Goal: Task Accomplishment & Management: Use online tool/utility

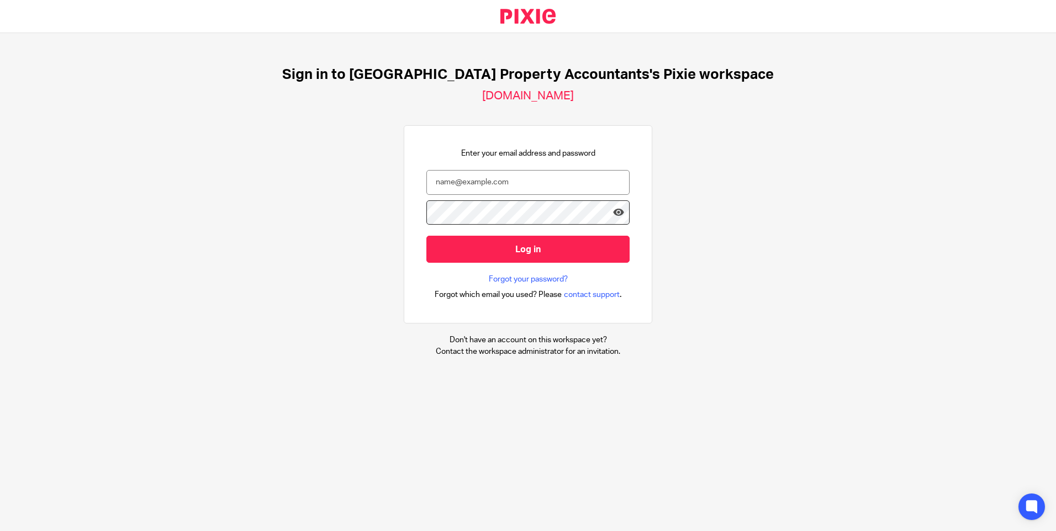
click at [0, 531] on div at bounding box center [0, 531] width 0 height 0
click at [464, 181] on input "email" at bounding box center [527, 182] width 203 height 25
type input "[PERSON_NAME][EMAIL_ADDRESS][DOMAIN_NAME]"
click at [0, 531] on div at bounding box center [0, 531] width 0 height 0
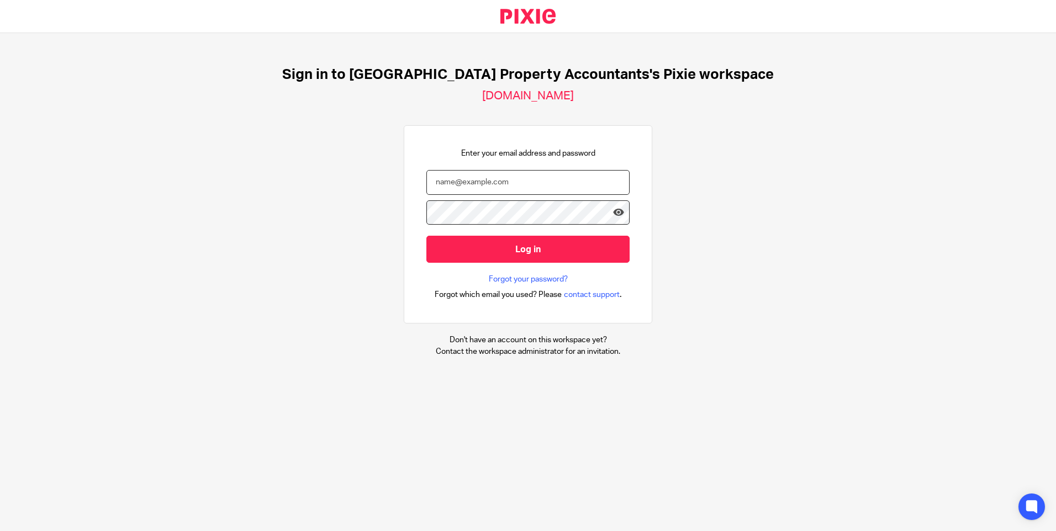
type input "monima@ukpa.co.uk"
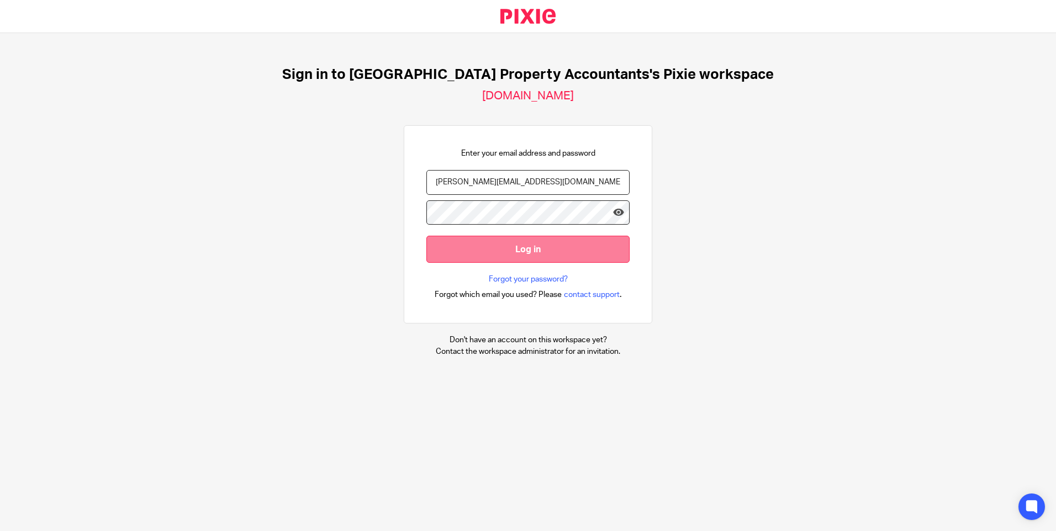
click at [514, 252] on input "Log in" at bounding box center [527, 249] width 203 height 27
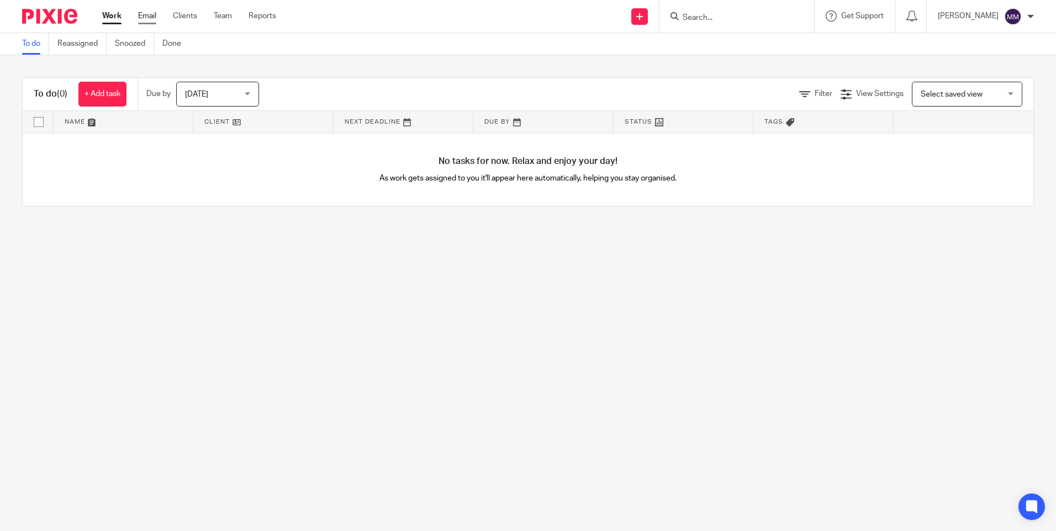
drag, startPoint x: 145, startPoint y: 21, endPoint x: 214, endPoint y: 17, distance: 69.7
click at [145, 21] on link "Email" at bounding box center [147, 15] width 18 height 11
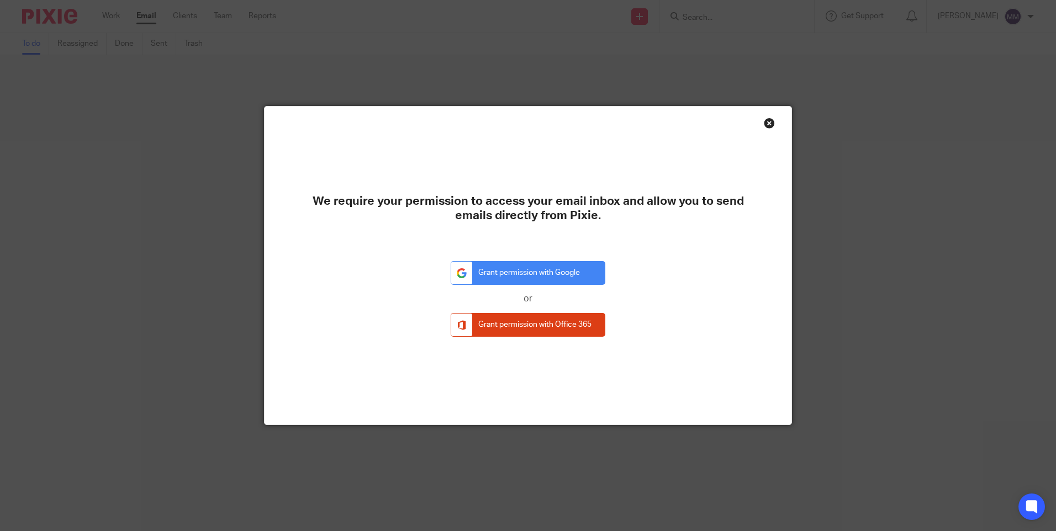
click at [764, 123] on div "Close this dialog window" at bounding box center [769, 123] width 11 height 11
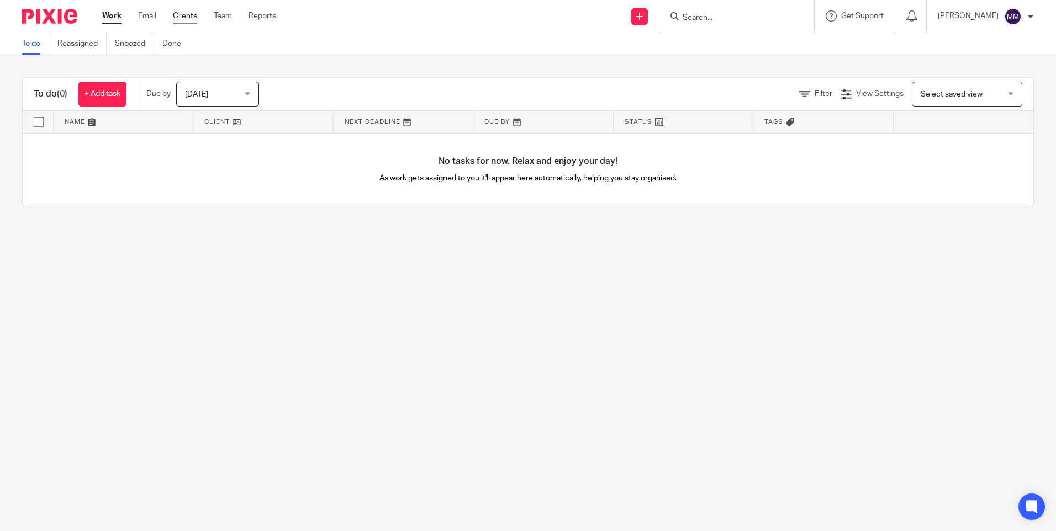
click at [194, 19] on link "Clients" at bounding box center [185, 15] width 24 height 11
click at [224, 14] on link "Team" at bounding box center [223, 15] width 18 height 11
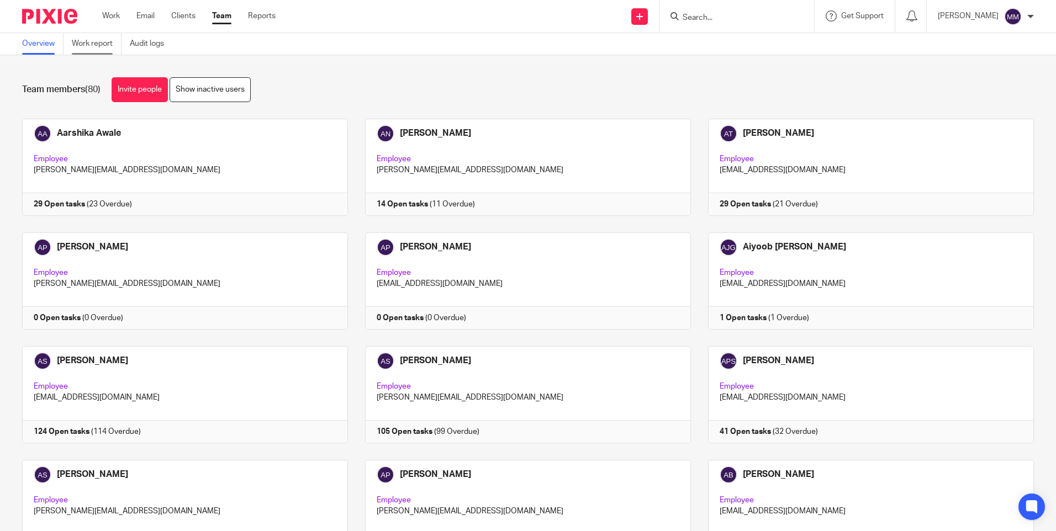
click at [96, 41] on link "Work report" at bounding box center [97, 44] width 50 height 22
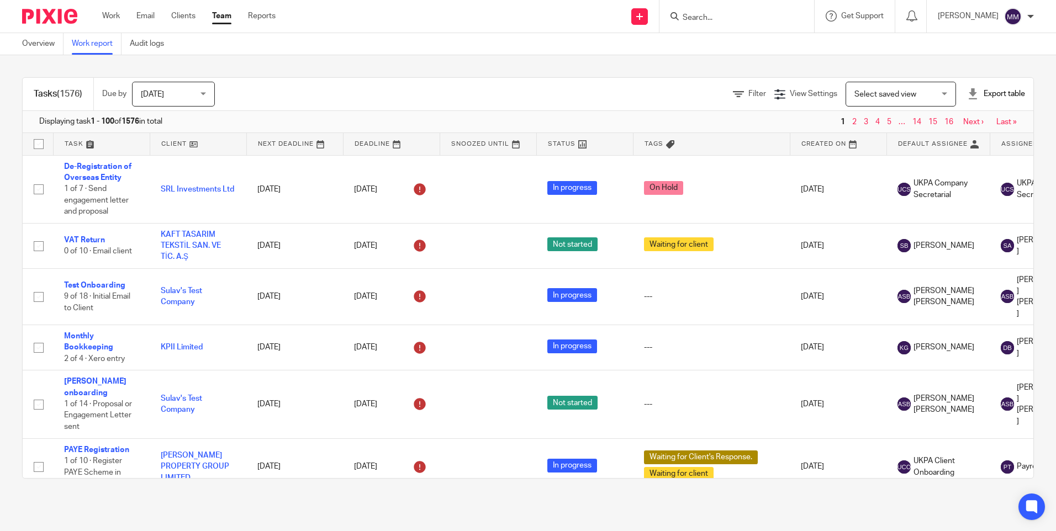
click at [888, 87] on span "Select saved view" at bounding box center [894, 93] width 81 height 23
click at [734, 89] on div "Filter" at bounding box center [753, 94] width 41 height 12
click at [715, 91] on div "Filter View Settings View Settings Manage saved views Select saved view Select …" at bounding box center [633, 94] width 799 height 25
click at [733, 92] on icon at bounding box center [738, 94] width 11 height 11
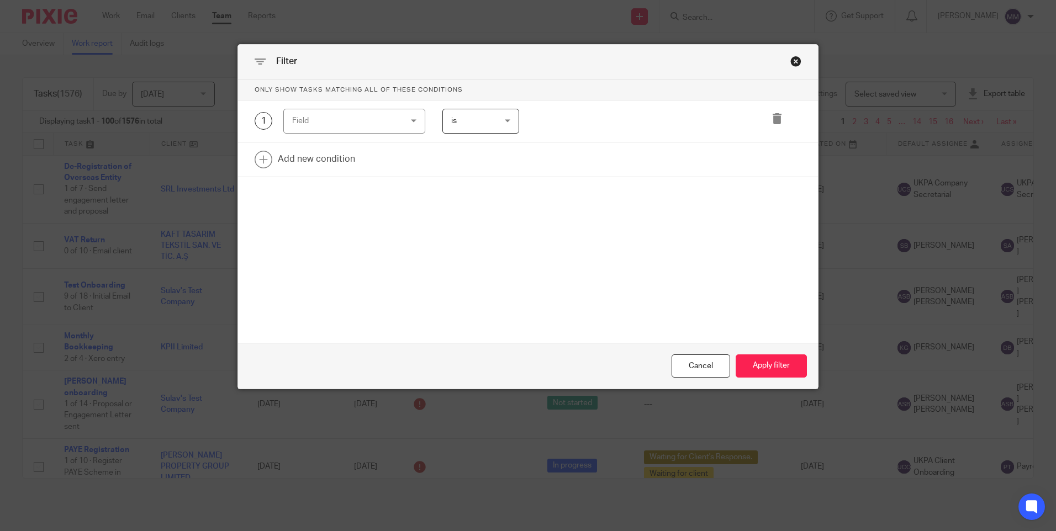
click at [378, 118] on div "Field" at bounding box center [345, 120] width 106 height 23
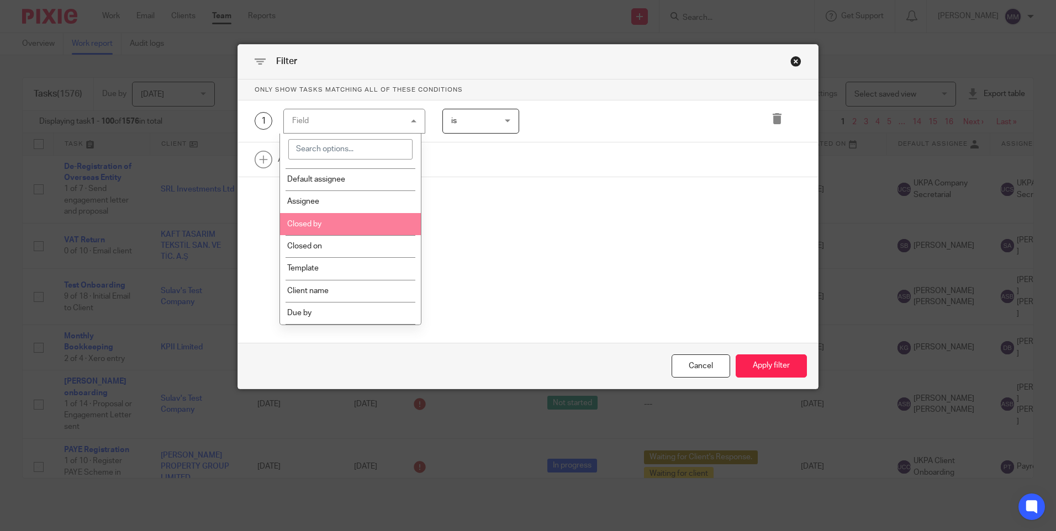
scroll to position [166, 0]
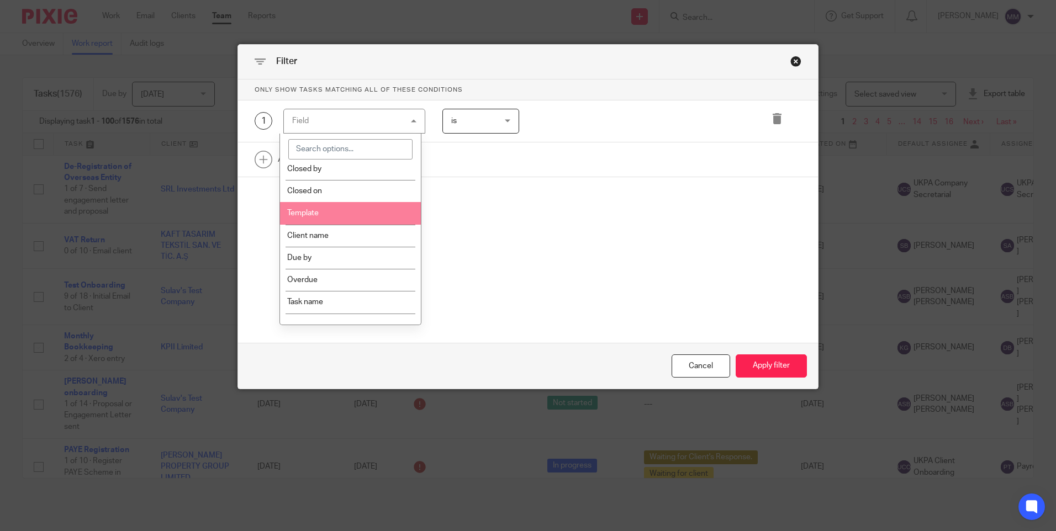
click at [381, 217] on li "Template" at bounding box center [350, 213] width 141 height 22
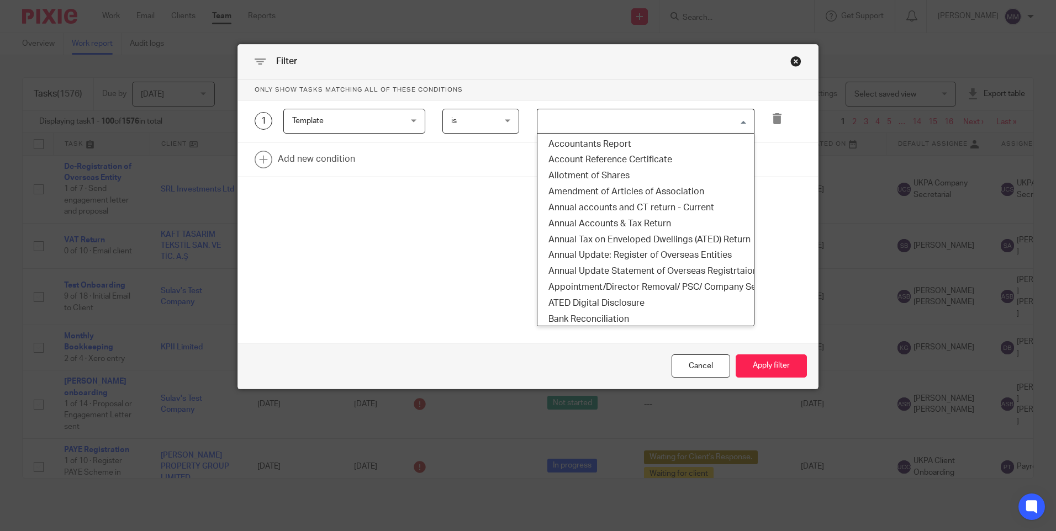
click at [649, 112] on input "Search for option" at bounding box center [642, 121] width 209 height 19
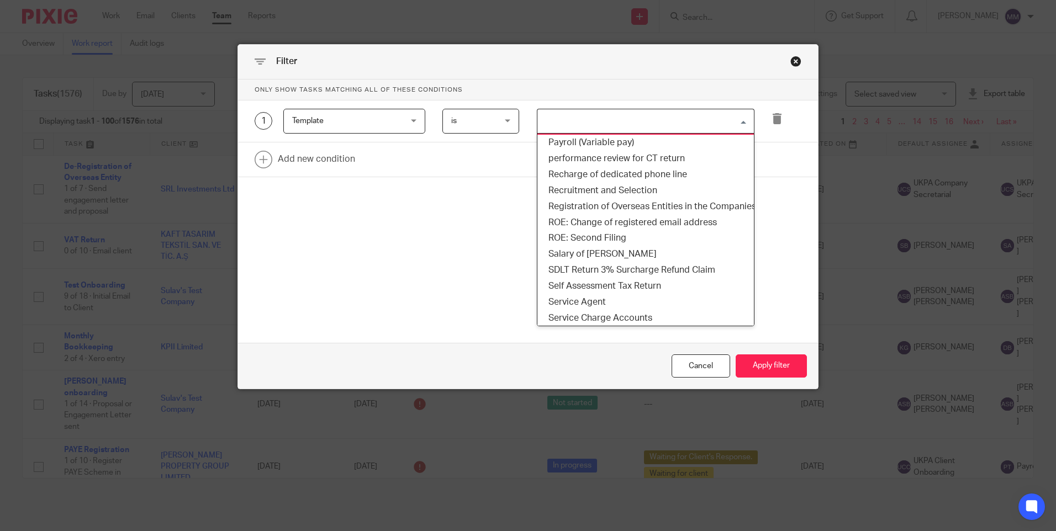
scroll to position [1215, 0]
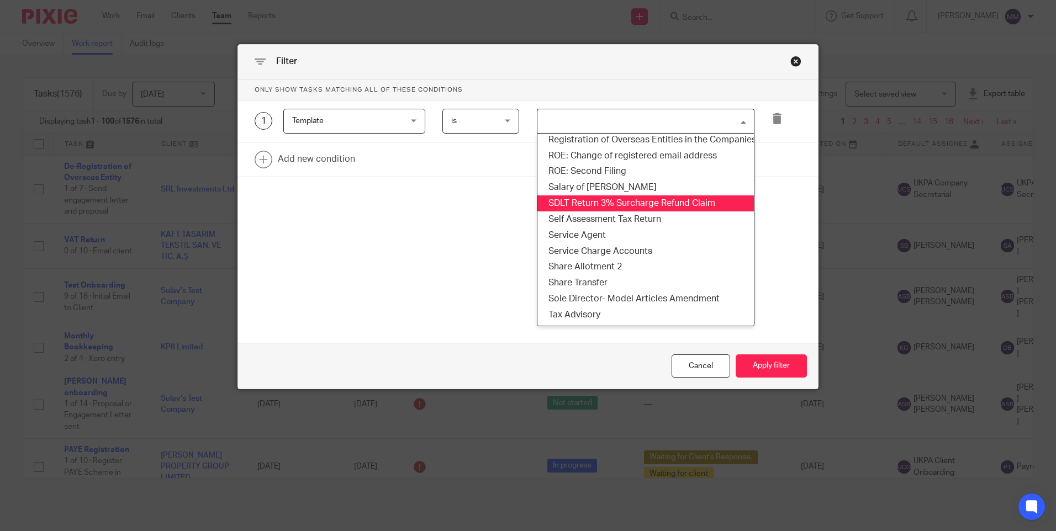
click at [699, 200] on li "SDLT Return 3% Surcharge Refund Claim" at bounding box center [645, 203] width 216 height 16
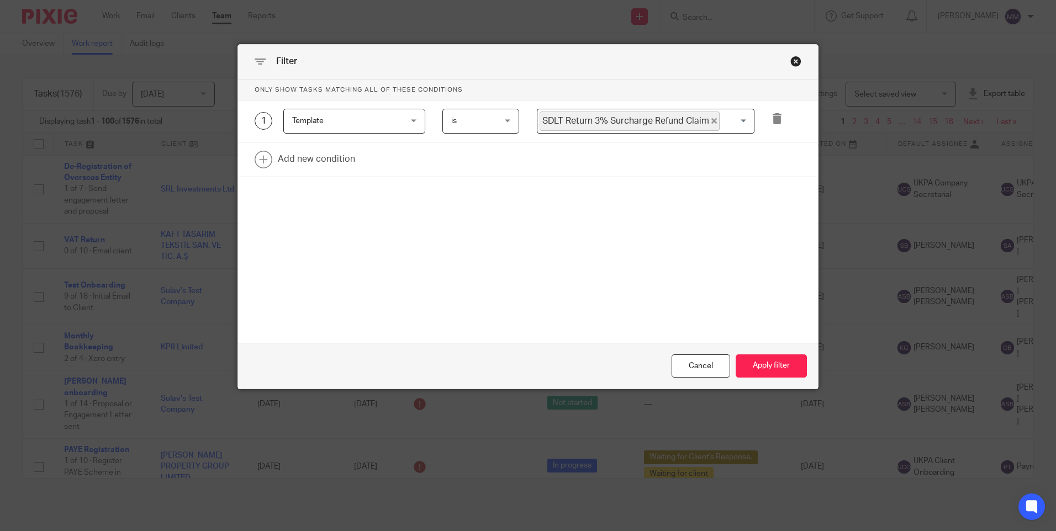
click at [711, 120] on icon "Deselect SDLT Return 3% Surcharge Refund Claim" at bounding box center [714, 121] width 6 height 6
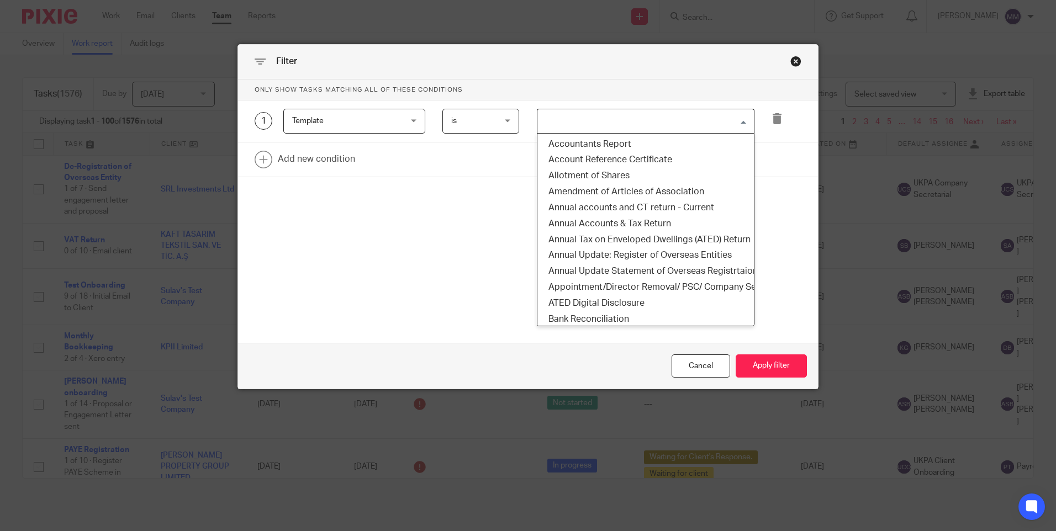
click at [741, 125] on input "Search for option" at bounding box center [642, 121] width 209 height 19
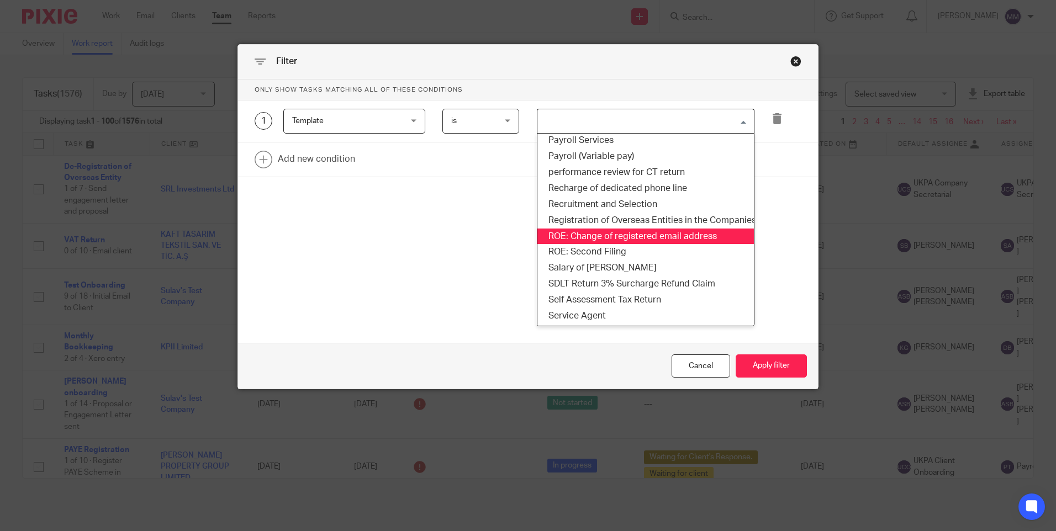
scroll to position [1115, 0]
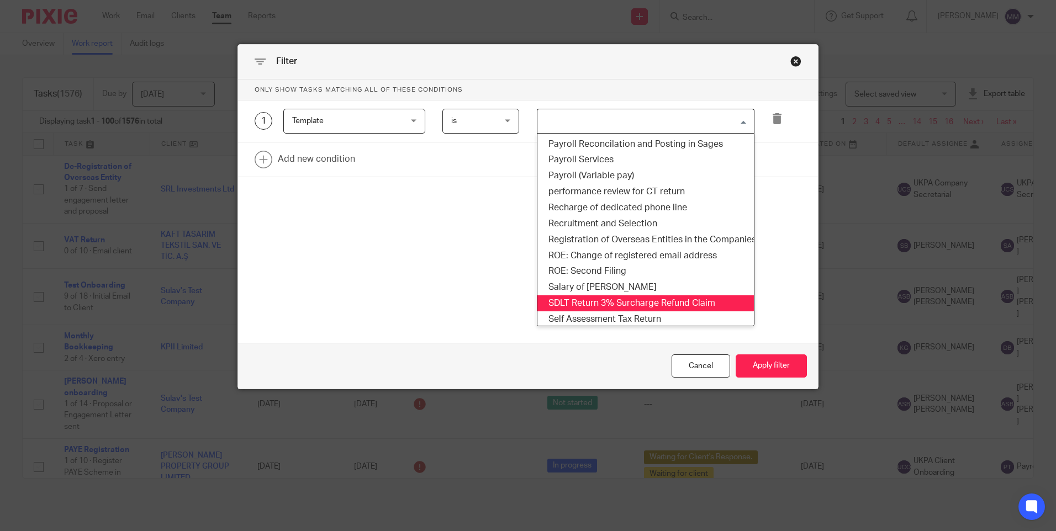
click at [689, 298] on li "SDLT Return 3% Surcharge Refund Claim" at bounding box center [645, 303] width 216 height 16
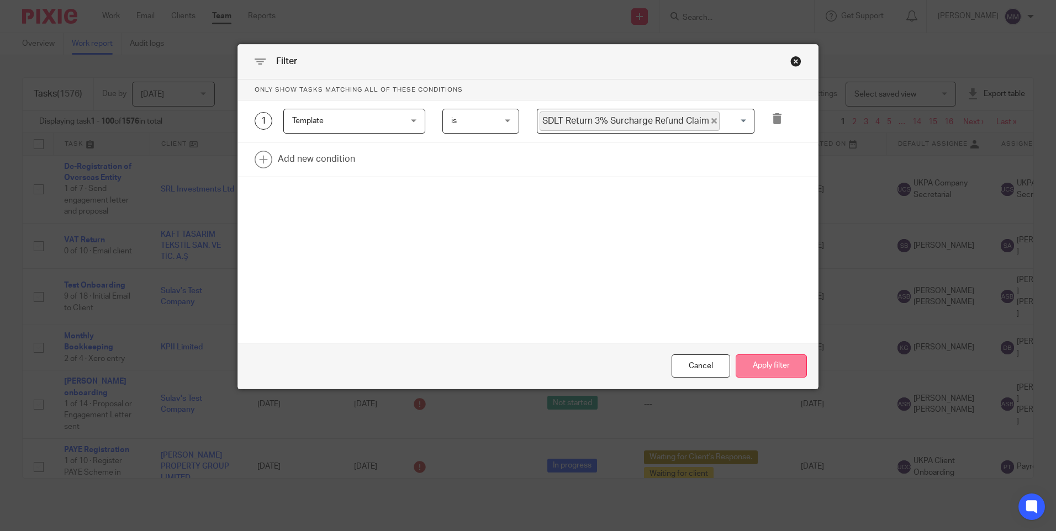
click at [758, 366] on button "Apply filter" at bounding box center [771, 367] width 71 height 24
